Goal: Transaction & Acquisition: Purchase product/service

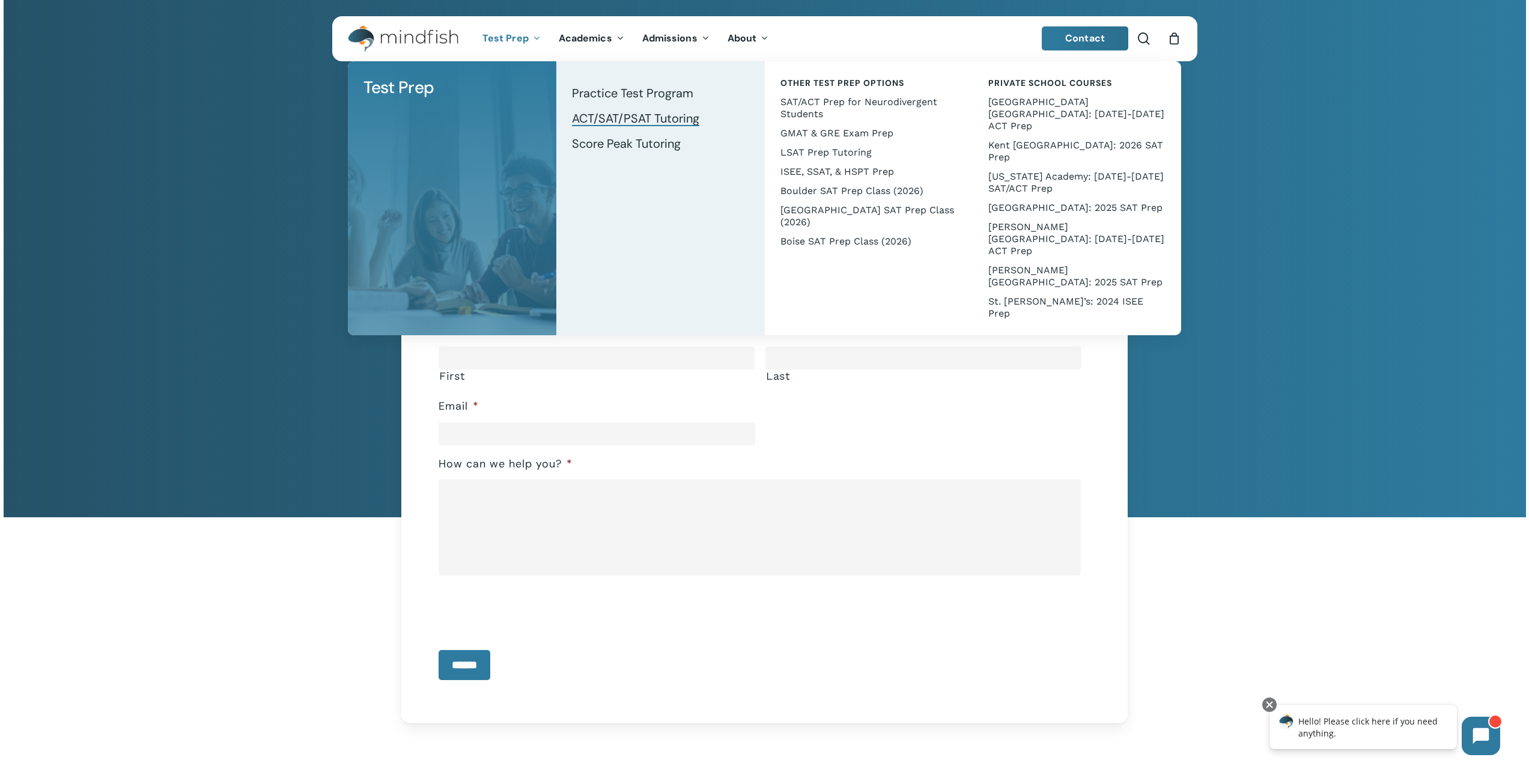
click at [642, 115] on span "ACT/SAT/PSAT Tutoring" at bounding box center [635, 118] width 127 height 16
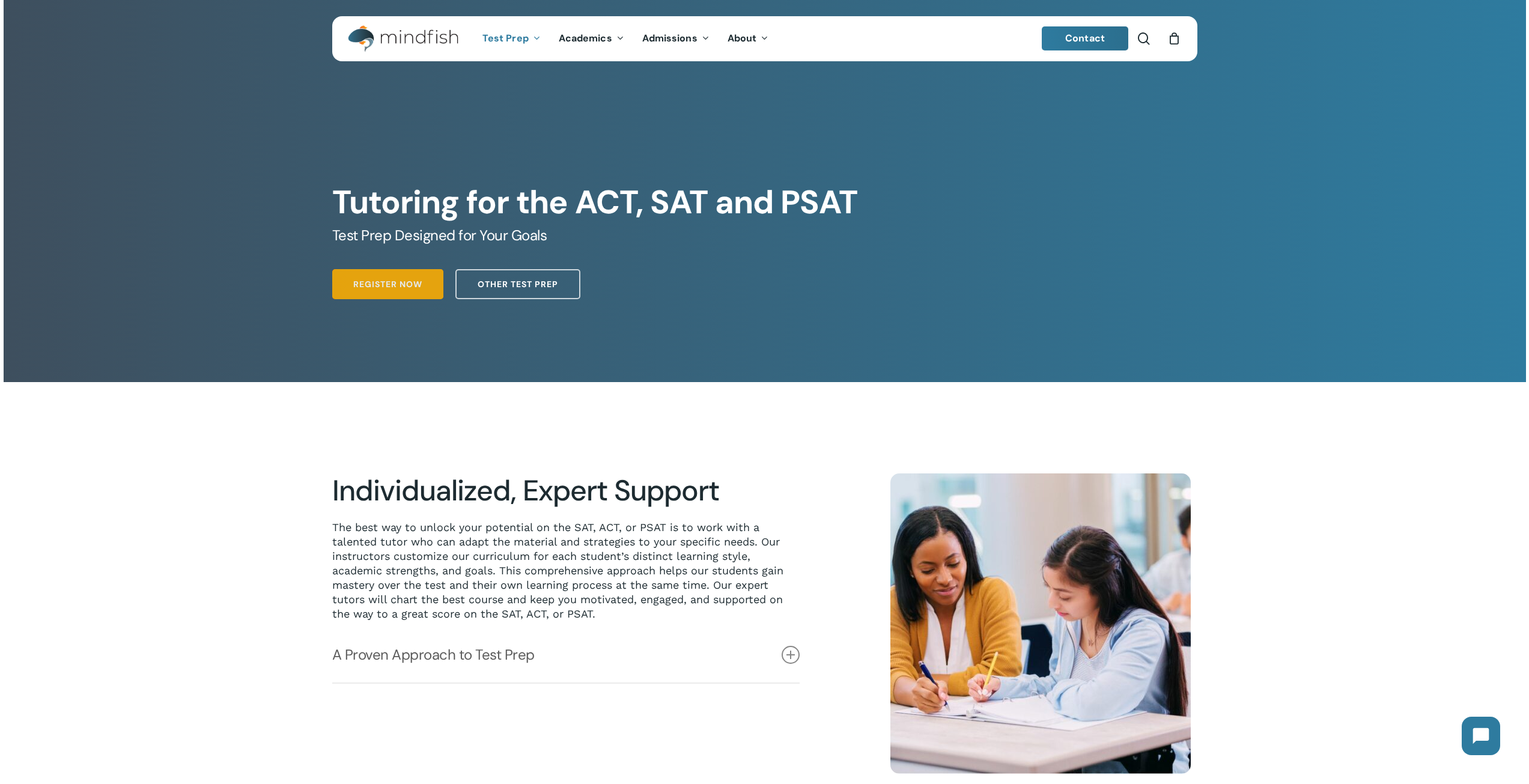
click at [409, 284] on span "Register Now" at bounding box center [388, 284] width 69 height 12
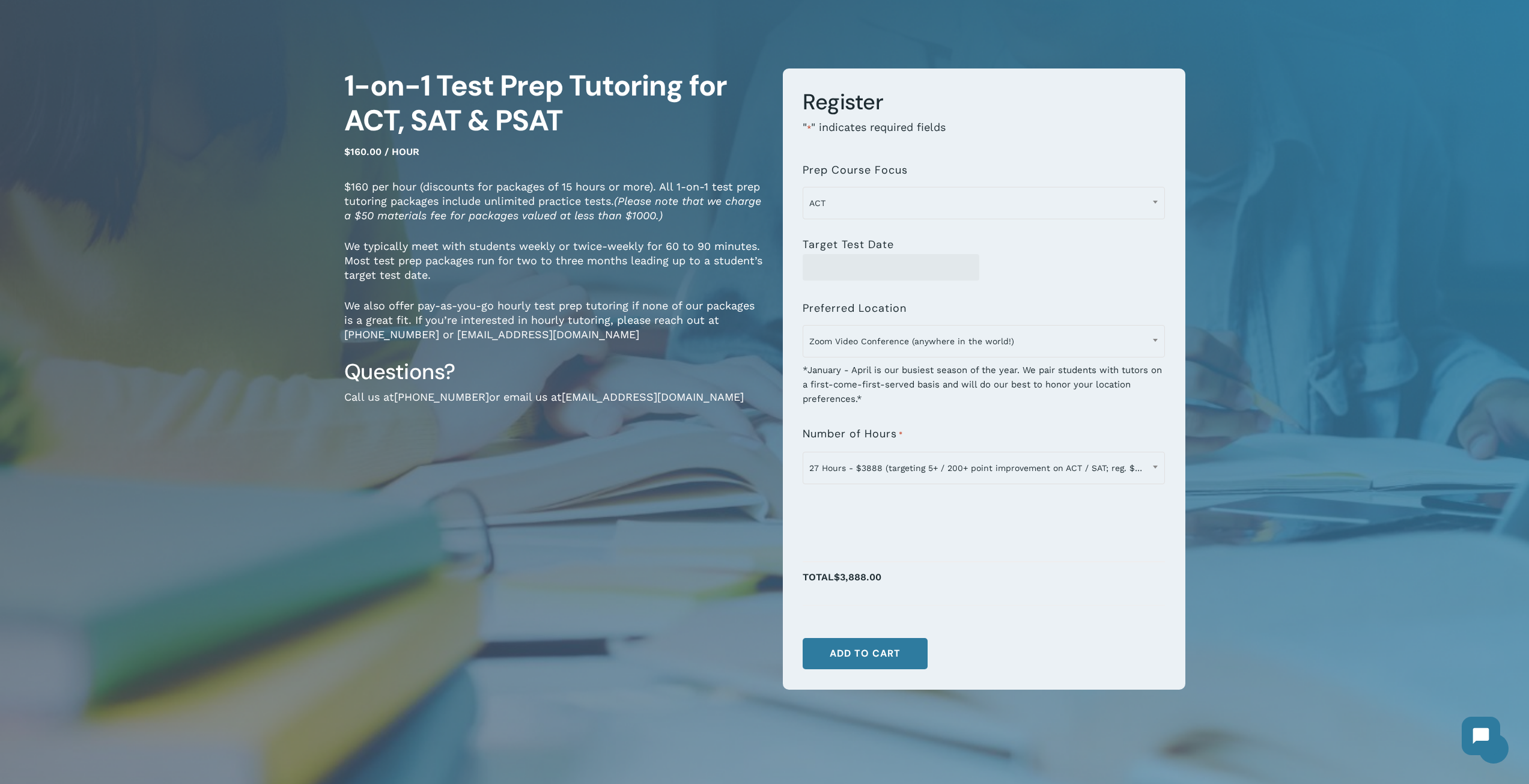
scroll to position [60, 0]
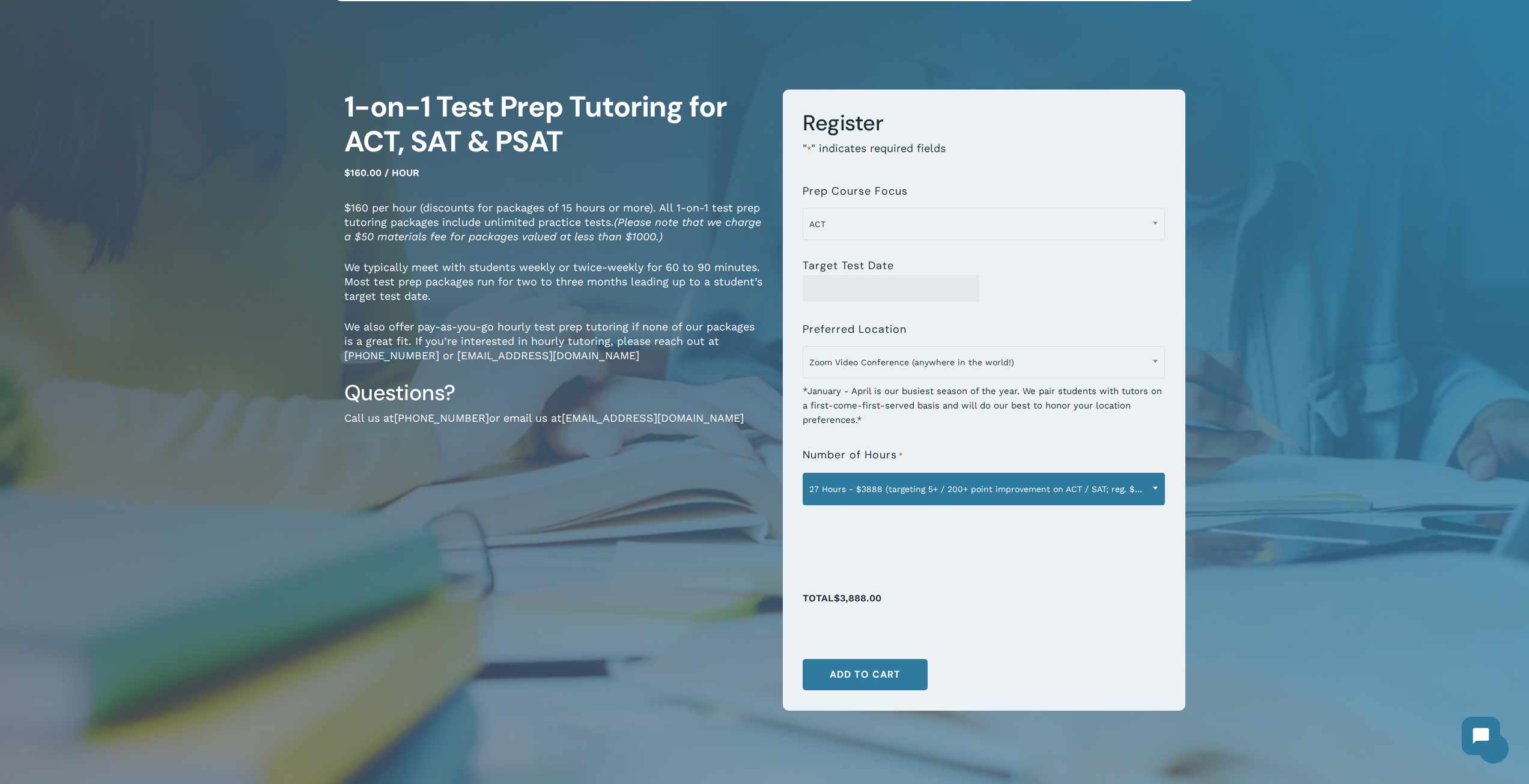
click at [900, 481] on span "27 Hours - $3888 (targeting 5+ / 200+ point improvement on ACT / SAT; reg. $432…" at bounding box center [983, 488] width 361 height 25
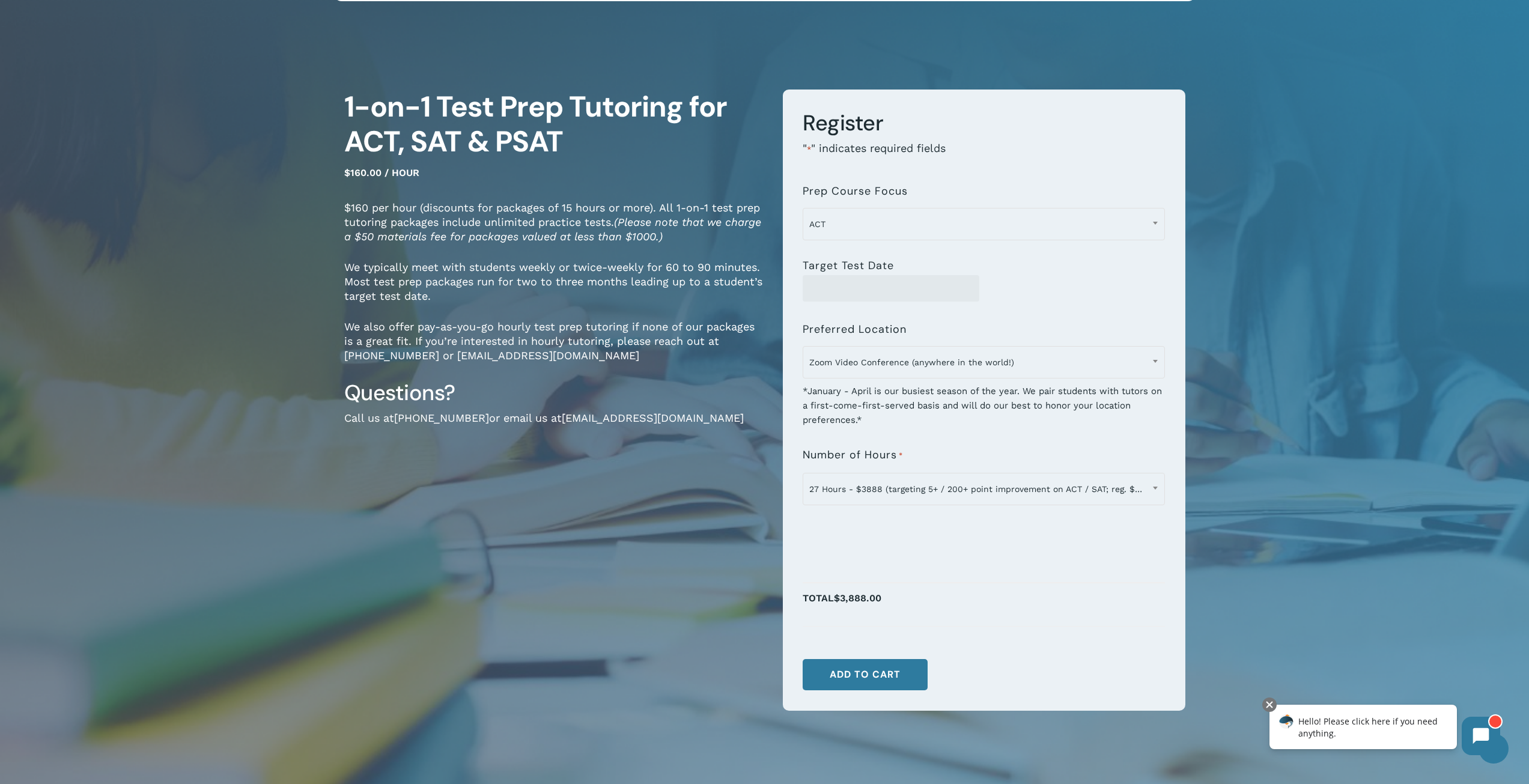
click at [650, 559] on div "1-on-1 Test Prep Tutoring for ACT, SAT & PSAT $160.00 / hour $160 per hour (dis…" at bounding box center [554, 410] width 421 height 643
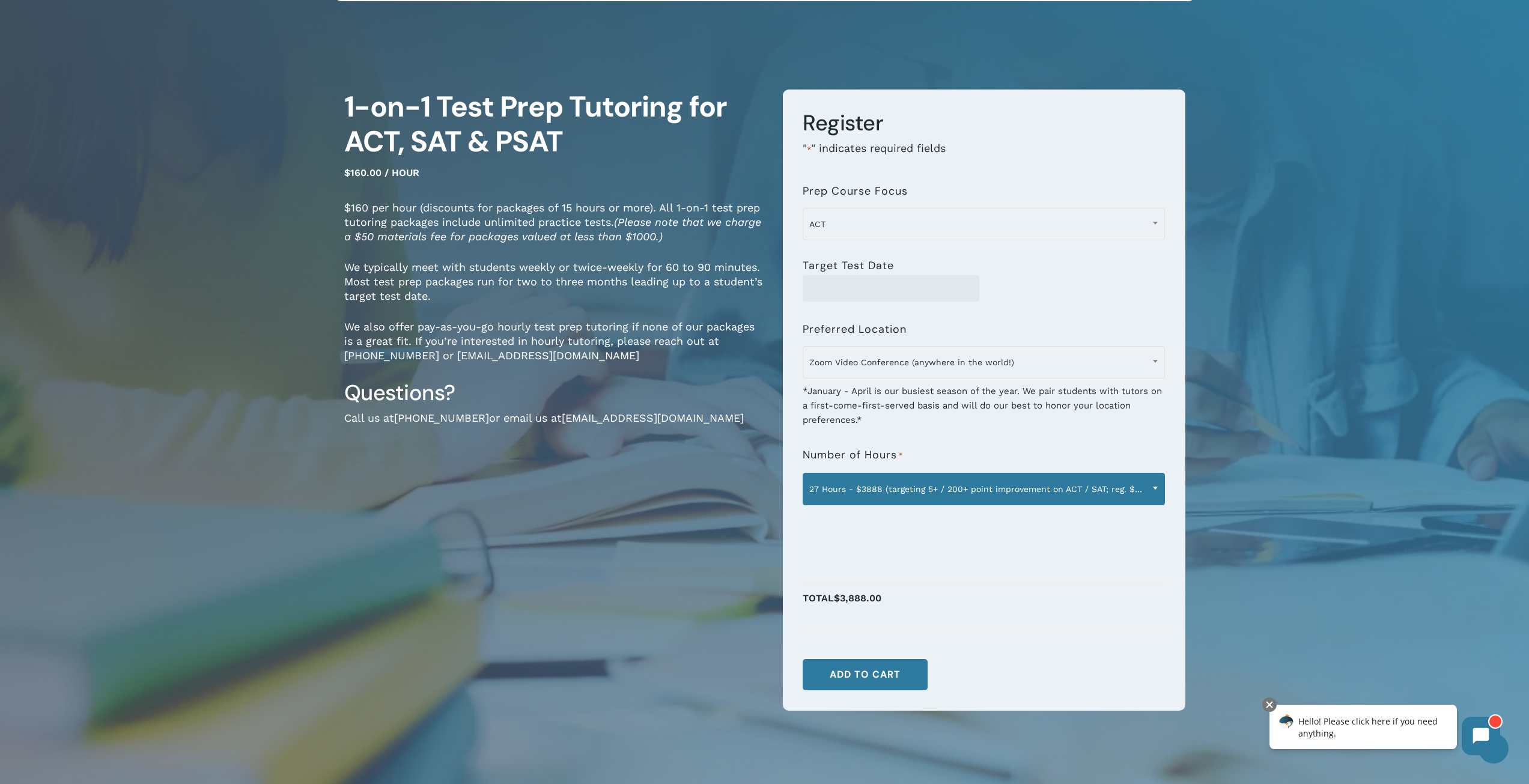
click at [857, 480] on span "27 Hours - $3888 (targeting 5+ / 200+ point improvement on ACT / SAT; reg. $432…" at bounding box center [983, 488] width 361 height 25
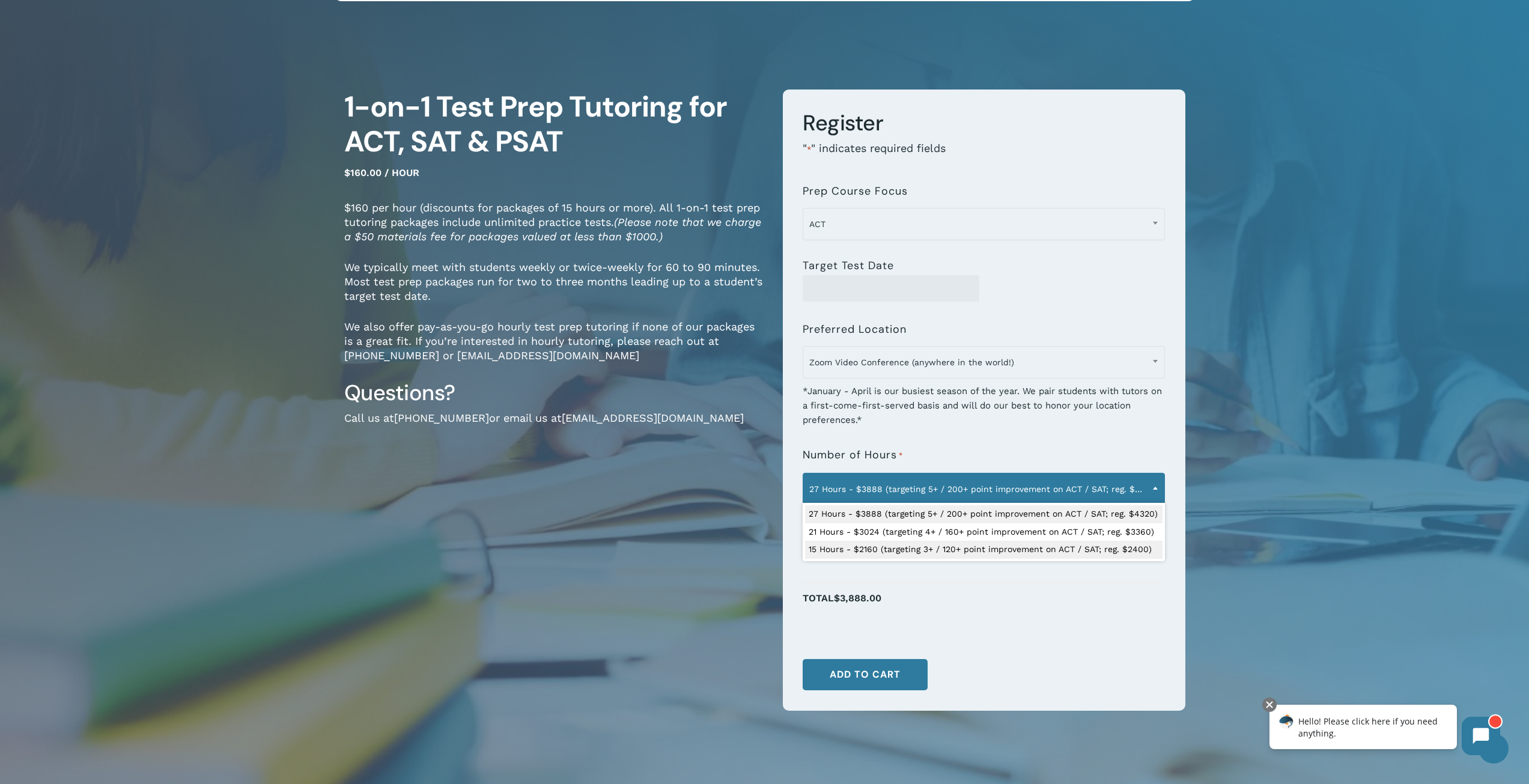
select select "**********"
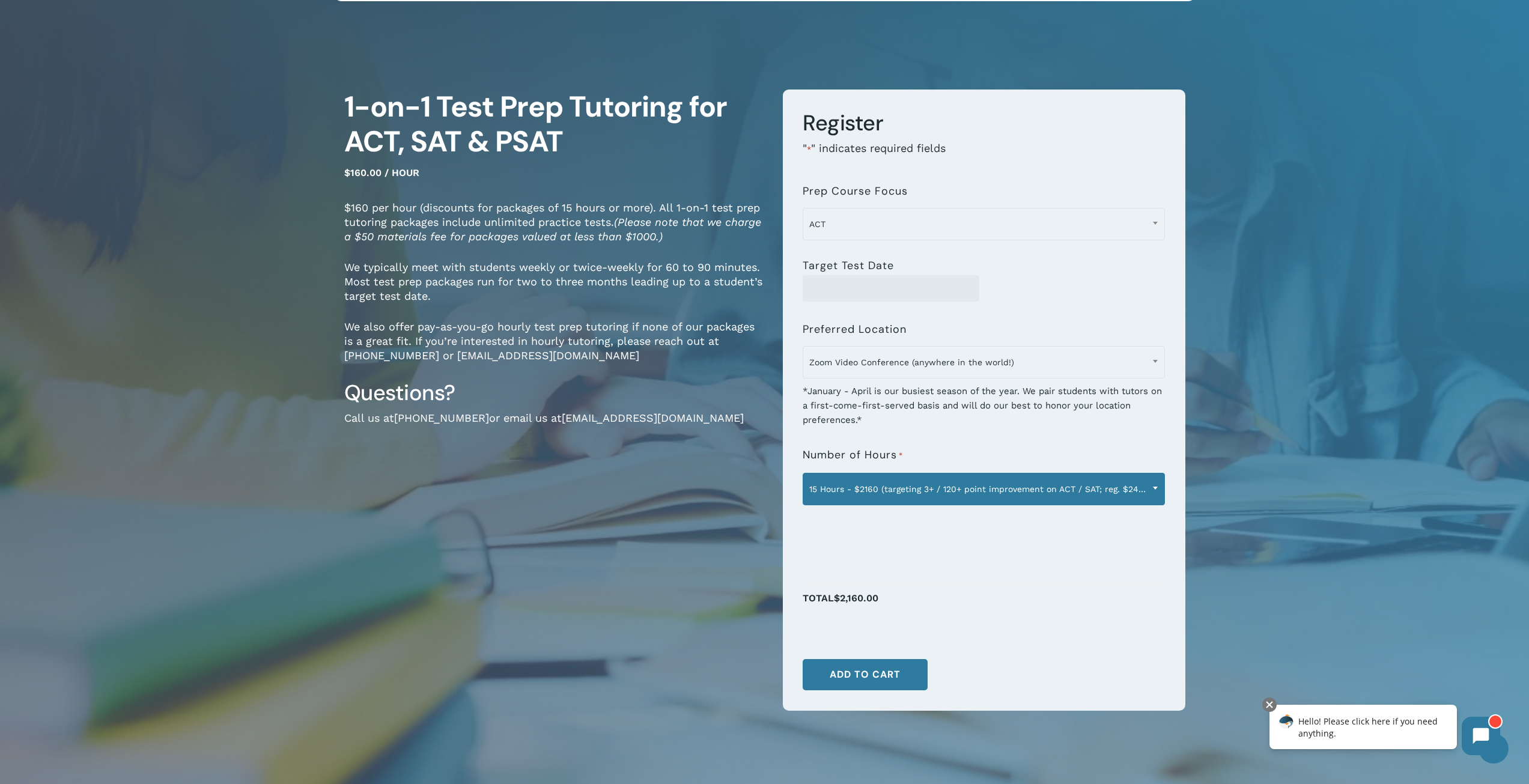
click at [812, 492] on span "15 Hours - $2160 (targeting 3+ / 120+ point improvement on ACT / SAT; reg. $240…" at bounding box center [983, 488] width 361 height 25
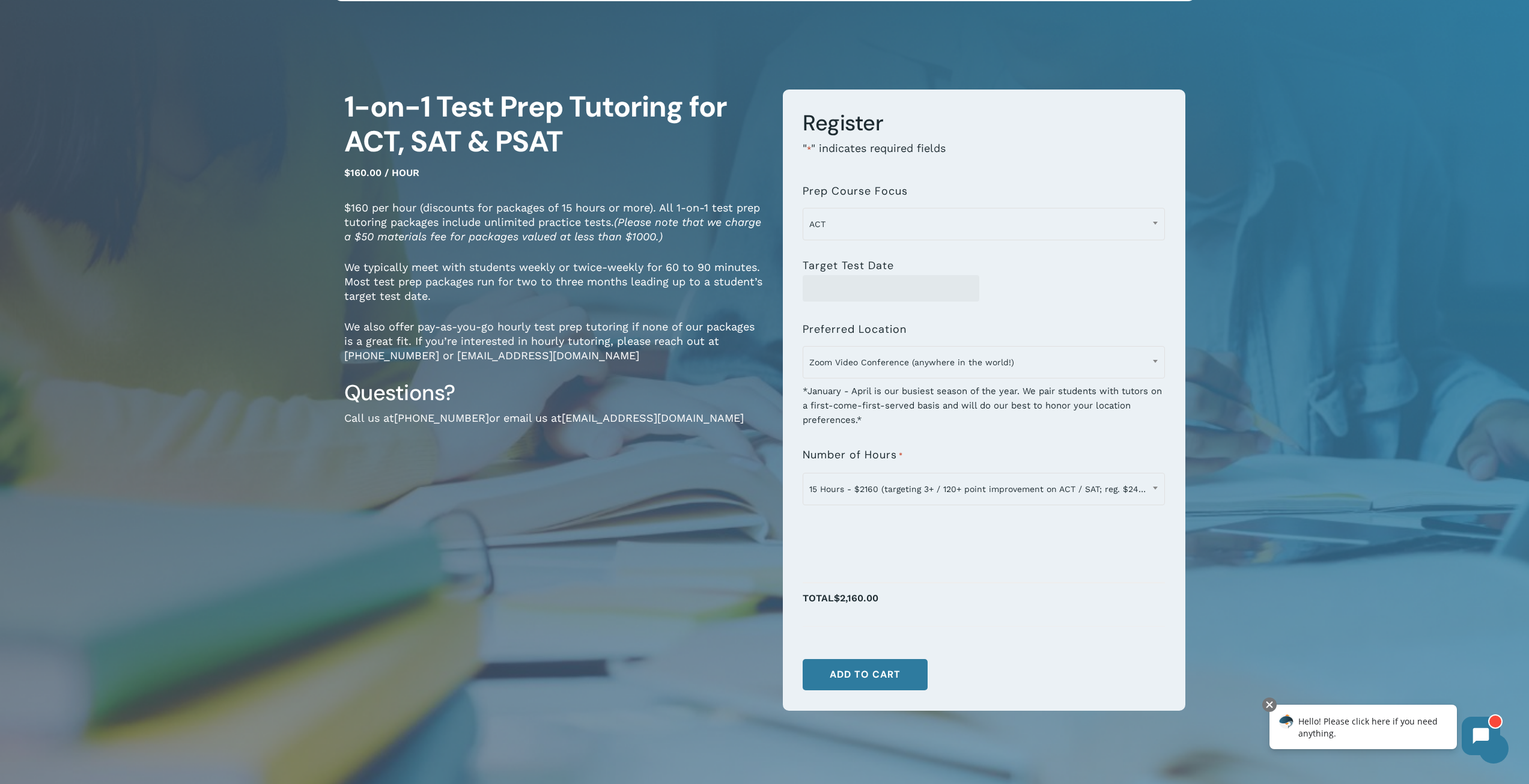
click at [586, 554] on div "1-on-1 Test Prep Tutoring for ACT, SAT & PSAT $160.00 / hour $160 per hour (dis…" at bounding box center [554, 410] width 421 height 643
